Goal: Task Accomplishment & Management: Use online tool/utility

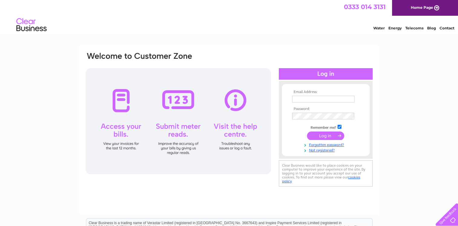
type input "sisters.kirkby@gmail.com"
click at [327, 135] on input "submit" at bounding box center [325, 135] width 37 height 8
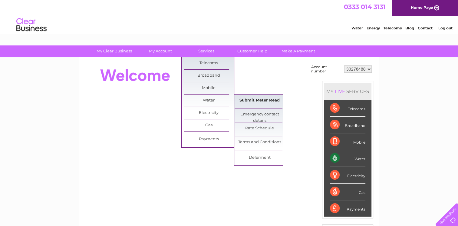
click at [254, 99] on link "Submit Meter Read" at bounding box center [260, 101] width 50 height 12
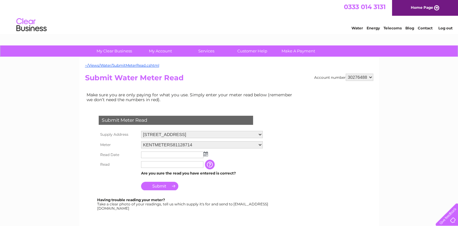
click at [204, 154] on img at bounding box center [206, 153] width 5 height 5
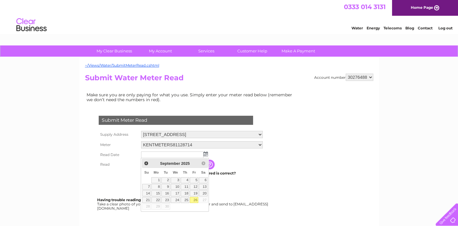
click at [193, 198] on link "26" at bounding box center [194, 200] width 8 height 6
type input "2025/09/26"
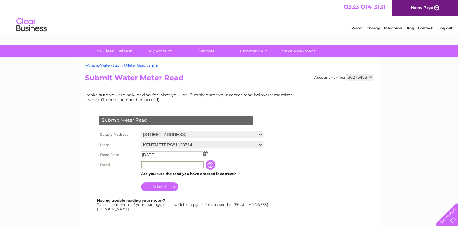
click at [150, 163] on input "text" at bounding box center [172, 164] width 63 height 7
type input "1629"
click at [161, 187] on input "Submit" at bounding box center [159, 186] width 37 height 8
